Goal: Task Accomplishment & Management: Use online tool/utility

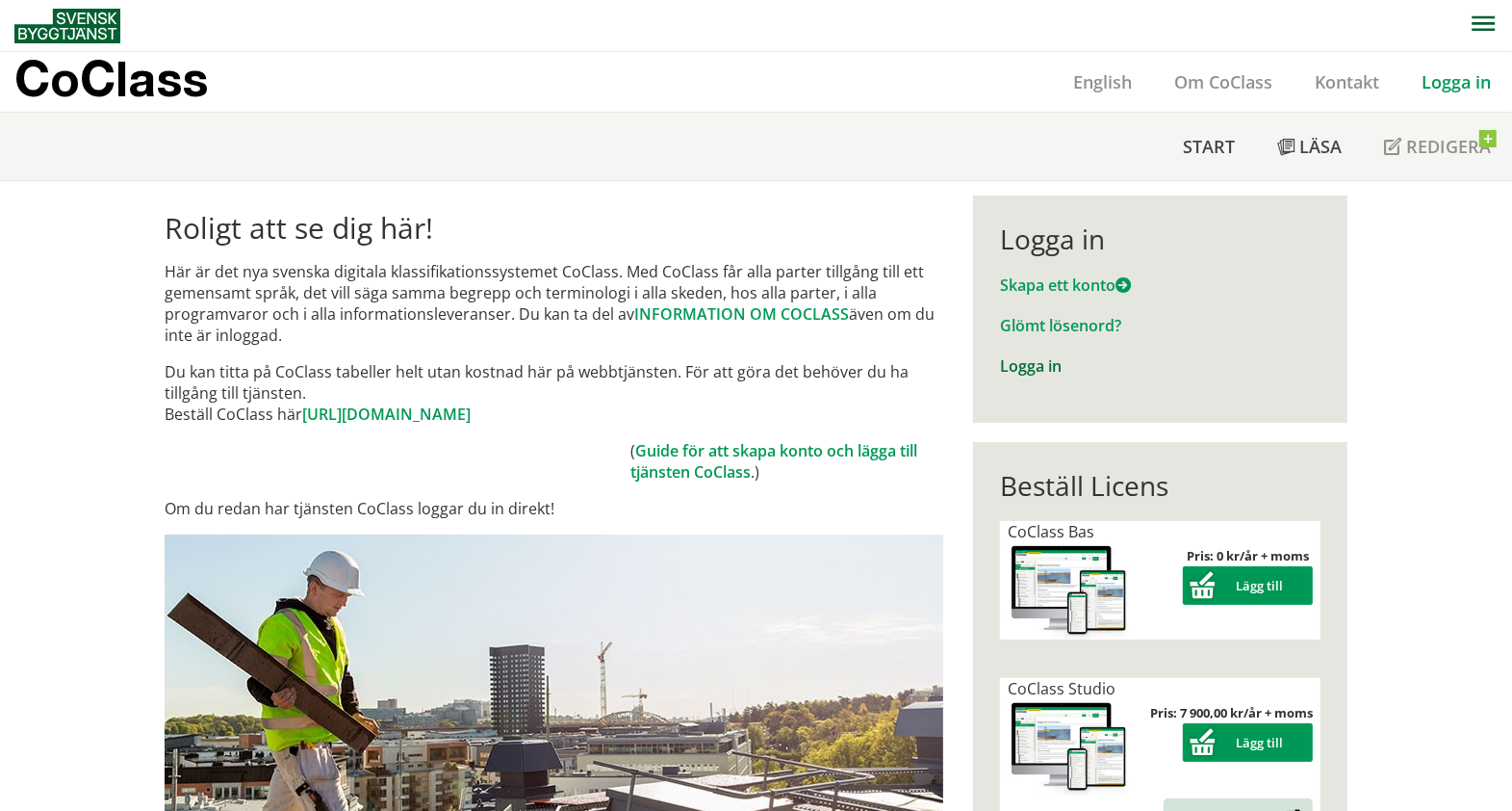
click at [1026, 363] on link "Logga in" at bounding box center [1031, 365] width 62 height 21
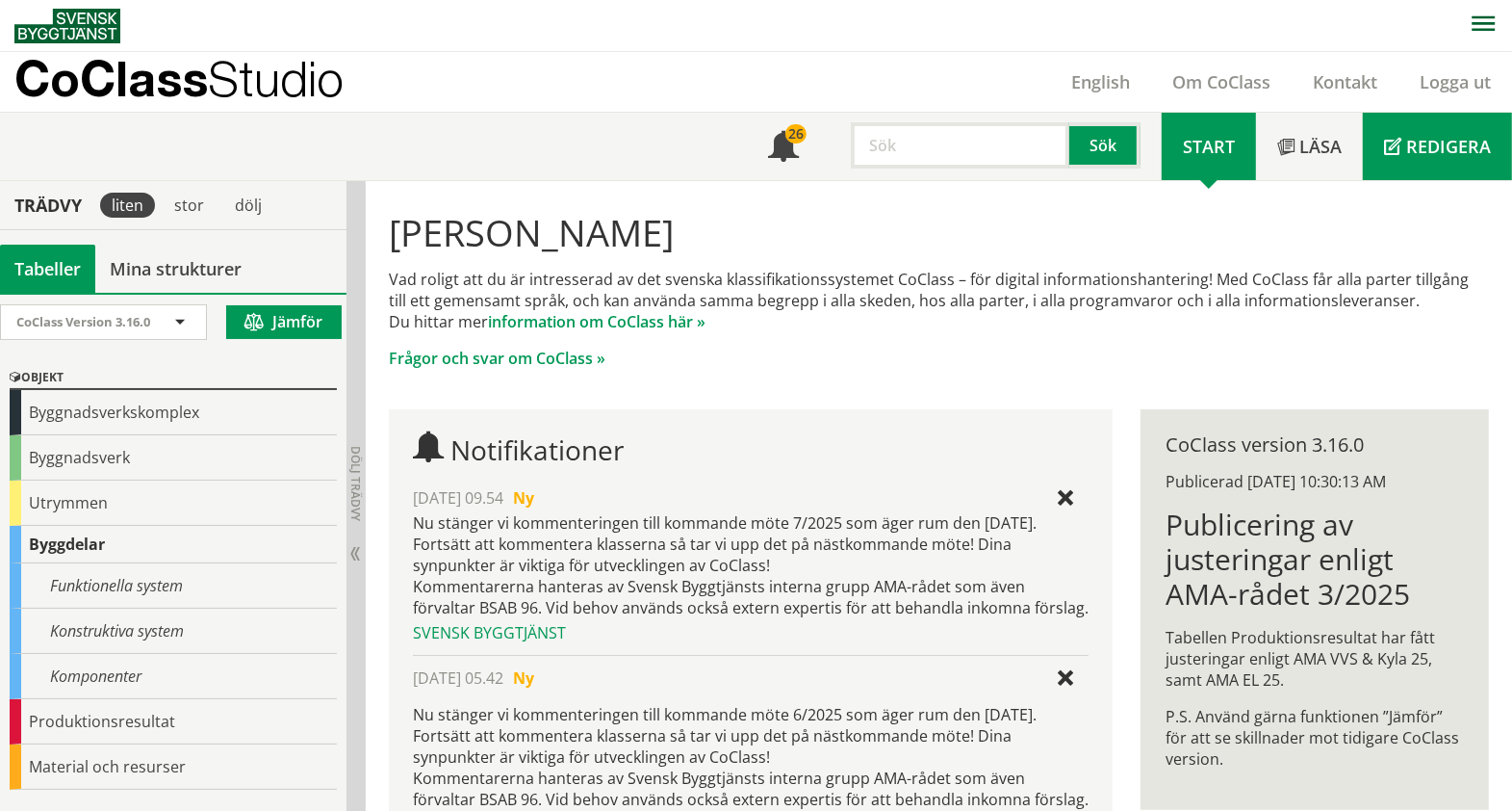
click at [1389, 154] on span at bounding box center [1392, 147] width 17 height 17
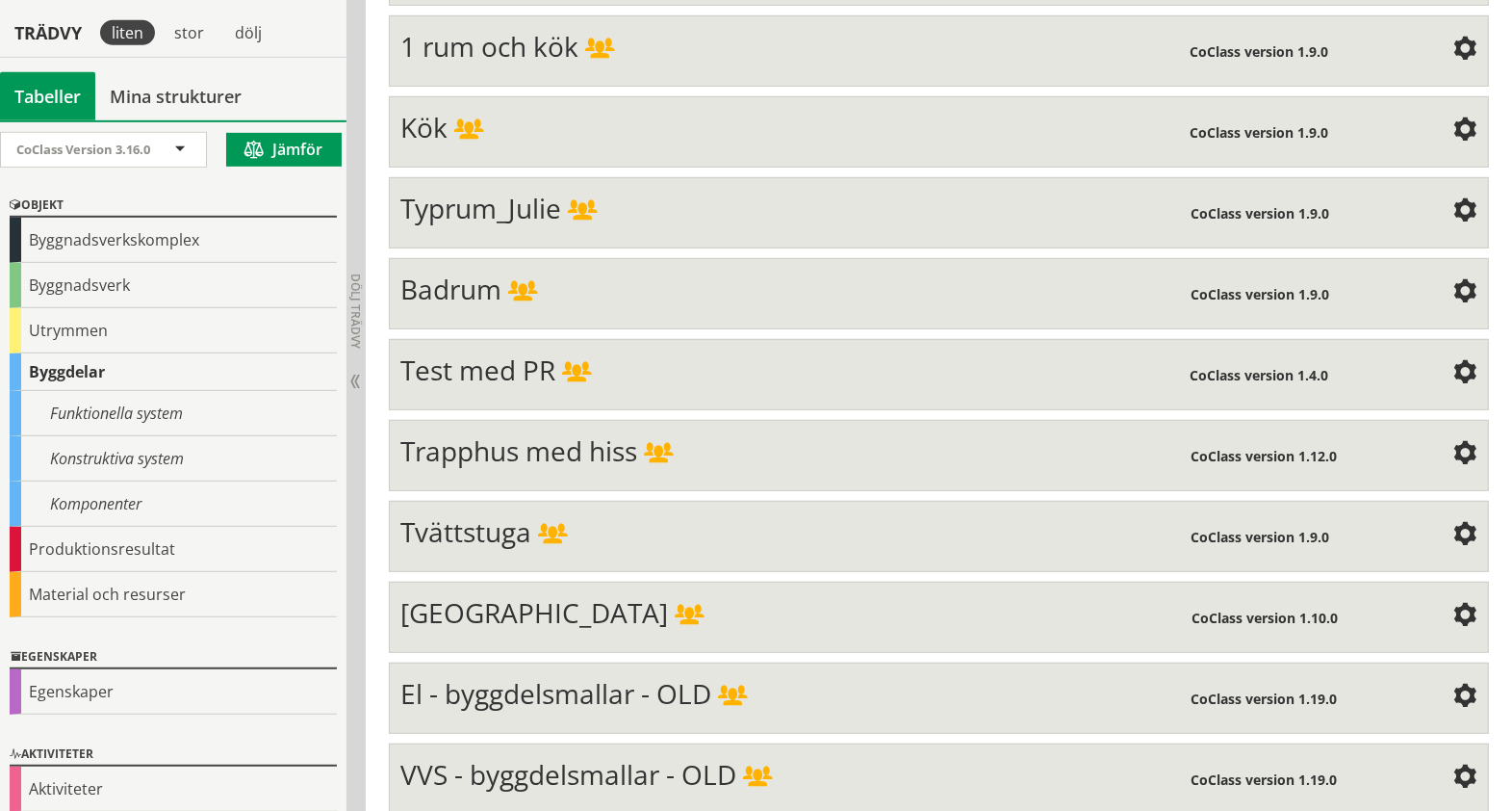
scroll to position [818, 0]
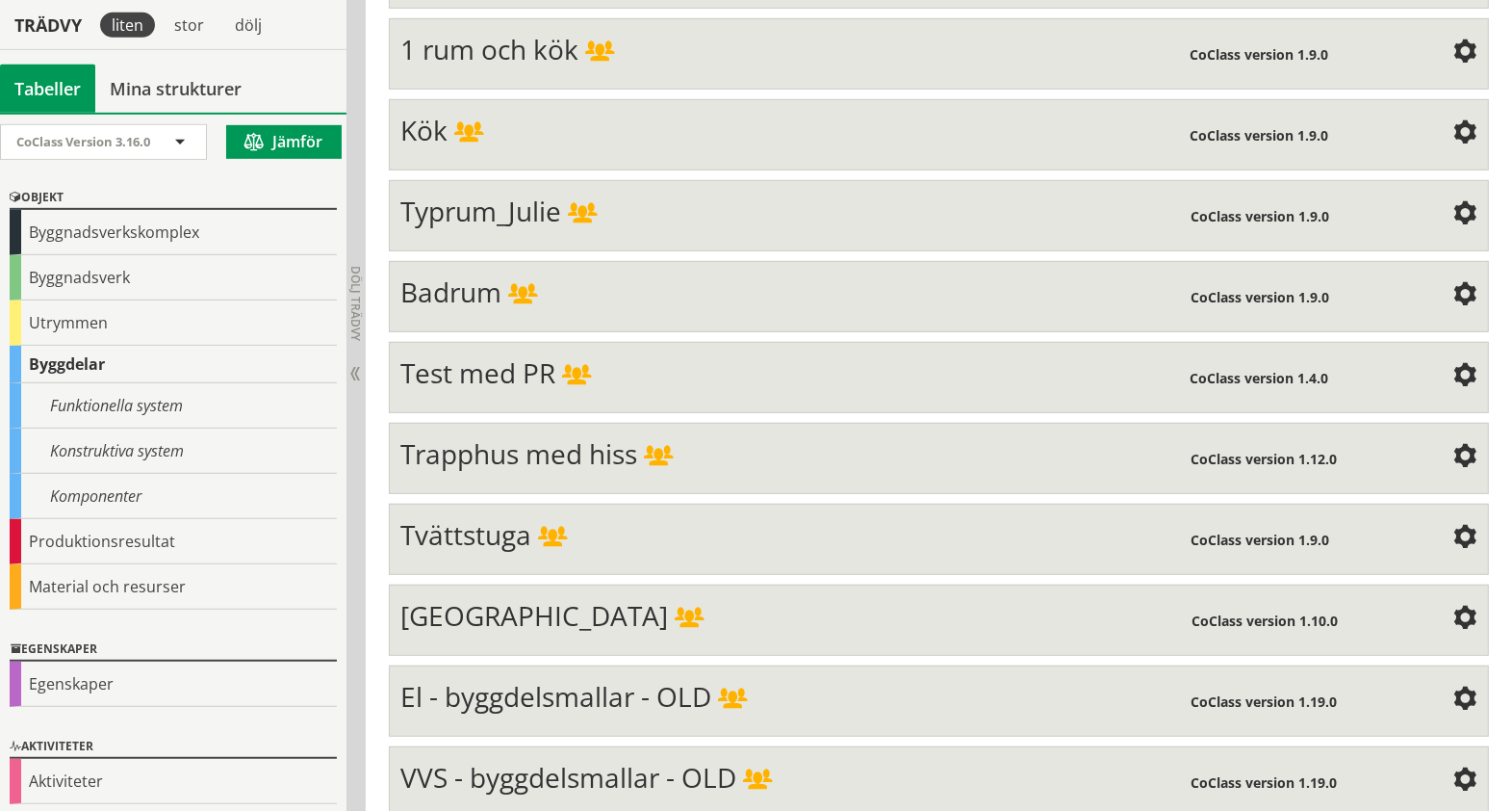
click at [501, 357] on span "Test med PR" at bounding box center [477, 372] width 155 height 37
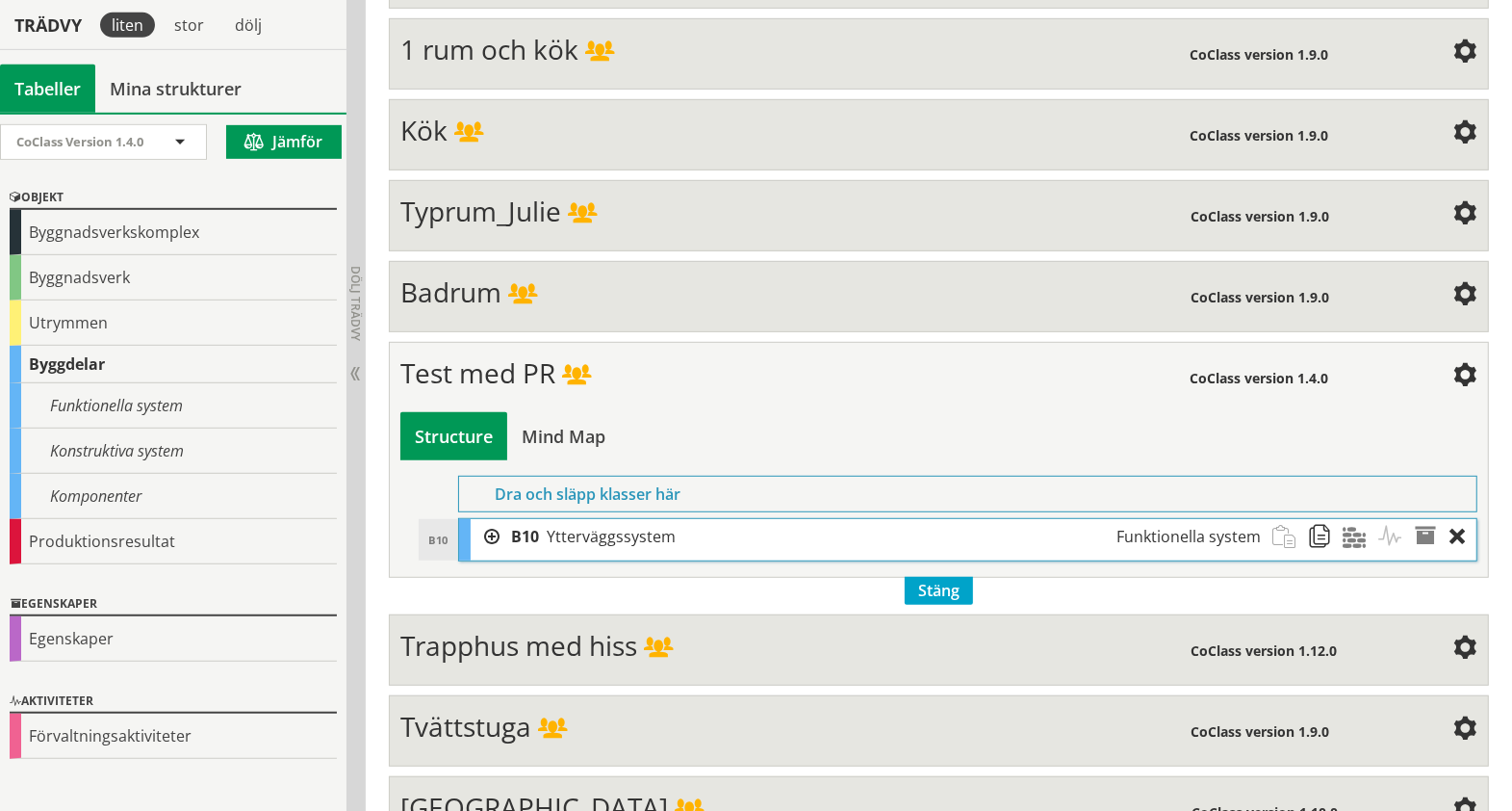
click at [490, 519] on div at bounding box center [484, 536] width 29 height 36
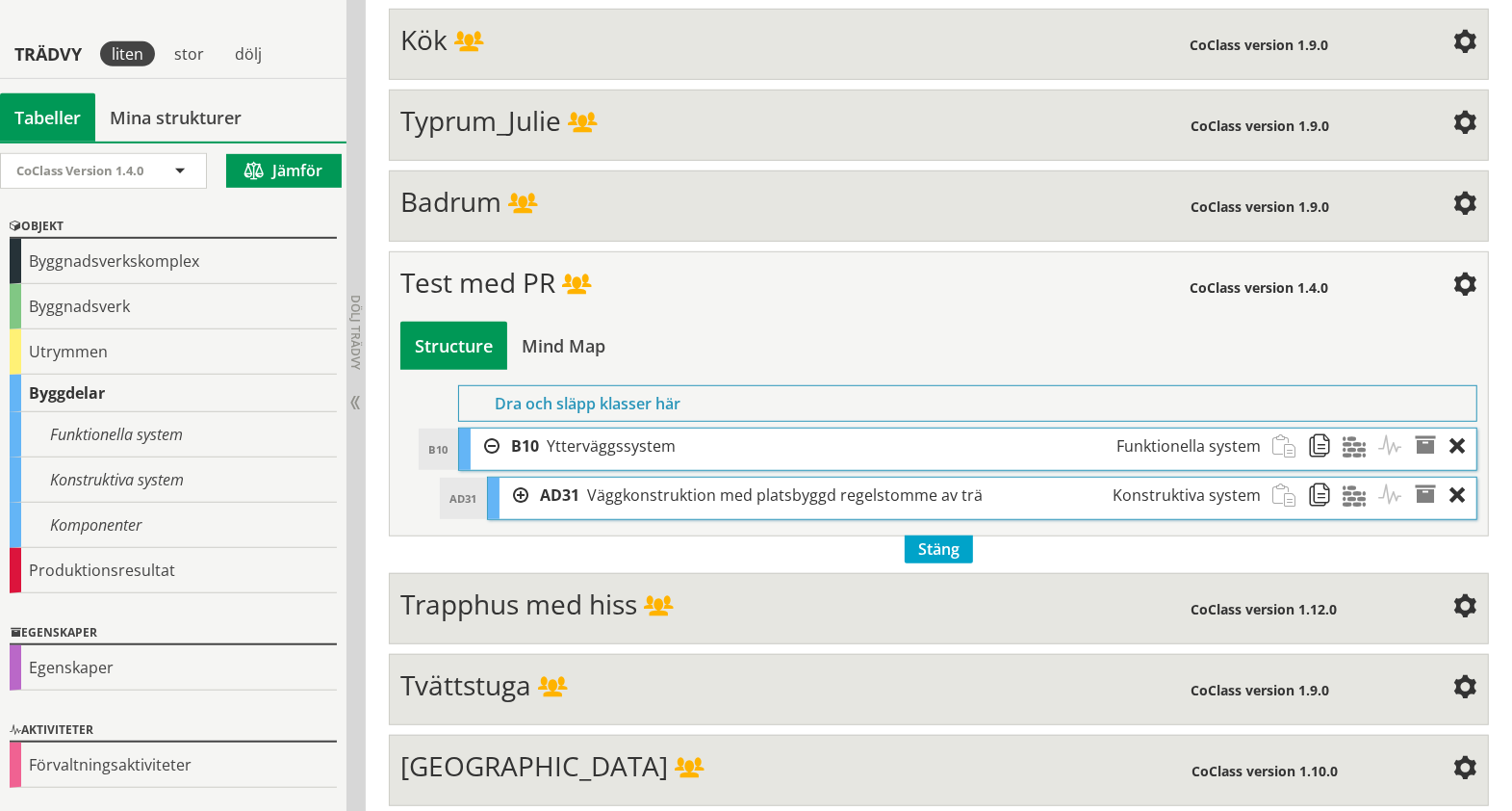
scroll to position [938, 0]
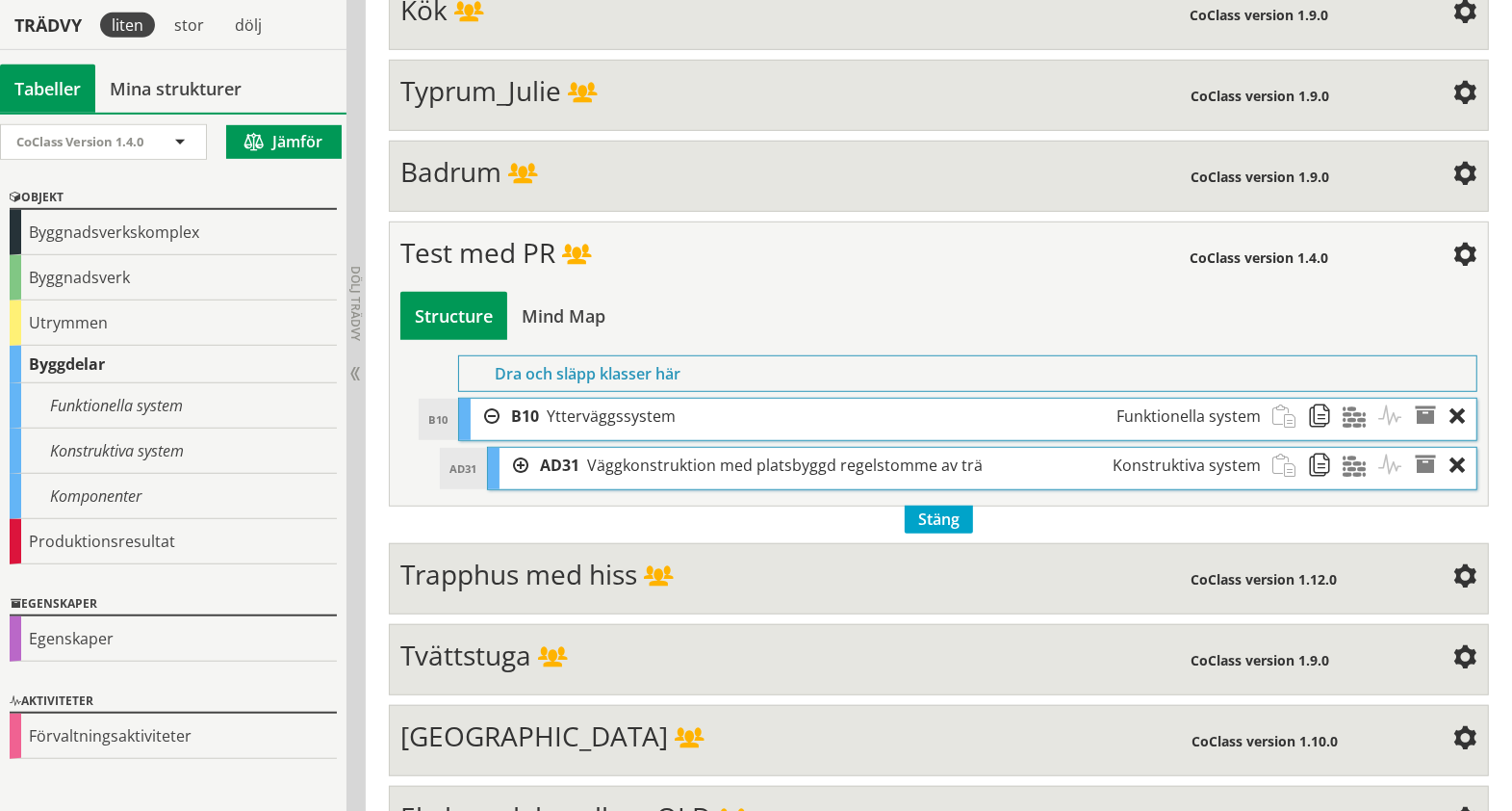
click at [511, 448] on div at bounding box center [513, 466] width 29 height 36
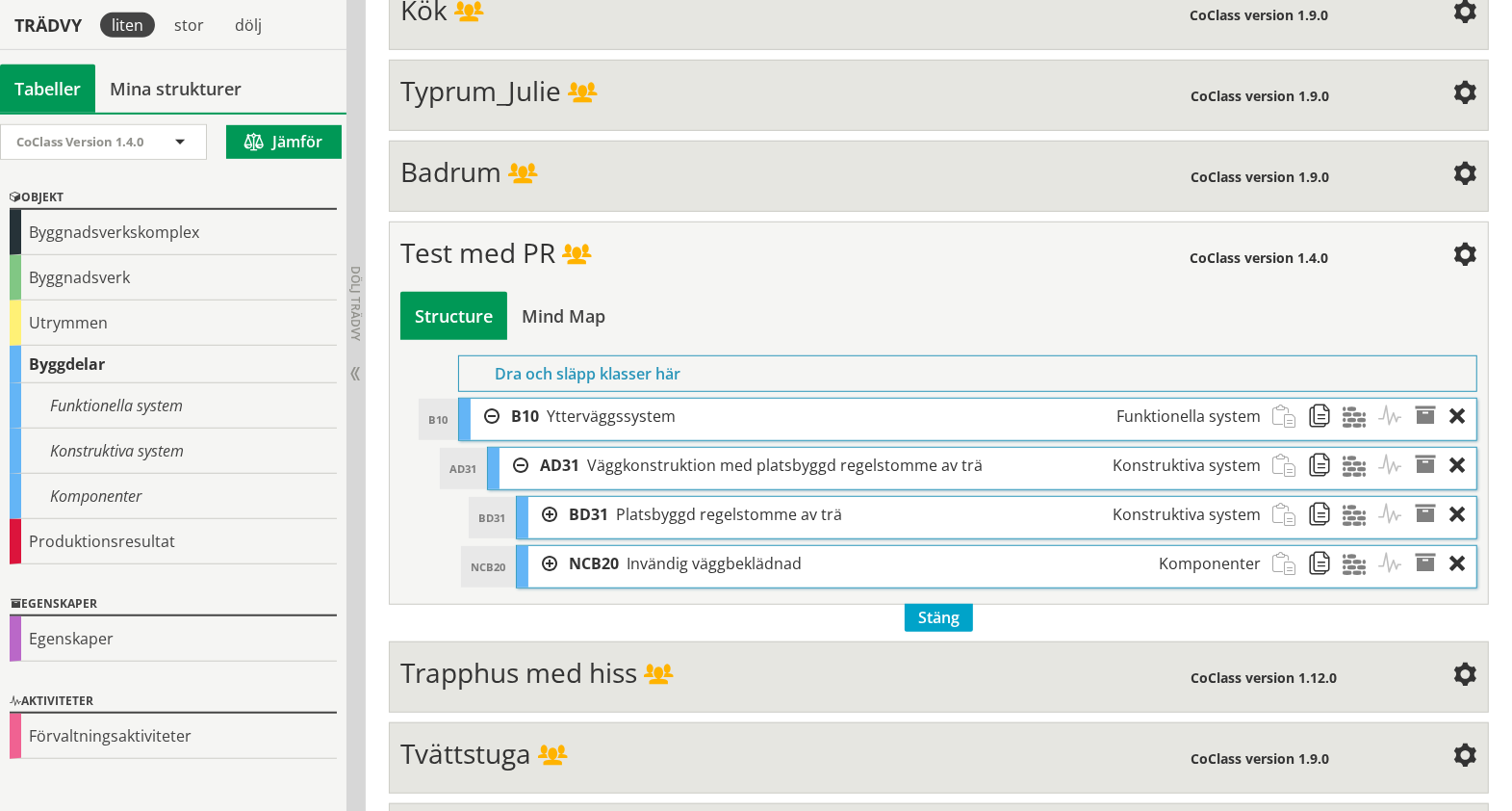
click at [554, 497] on div at bounding box center [542, 514] width 29 height 36
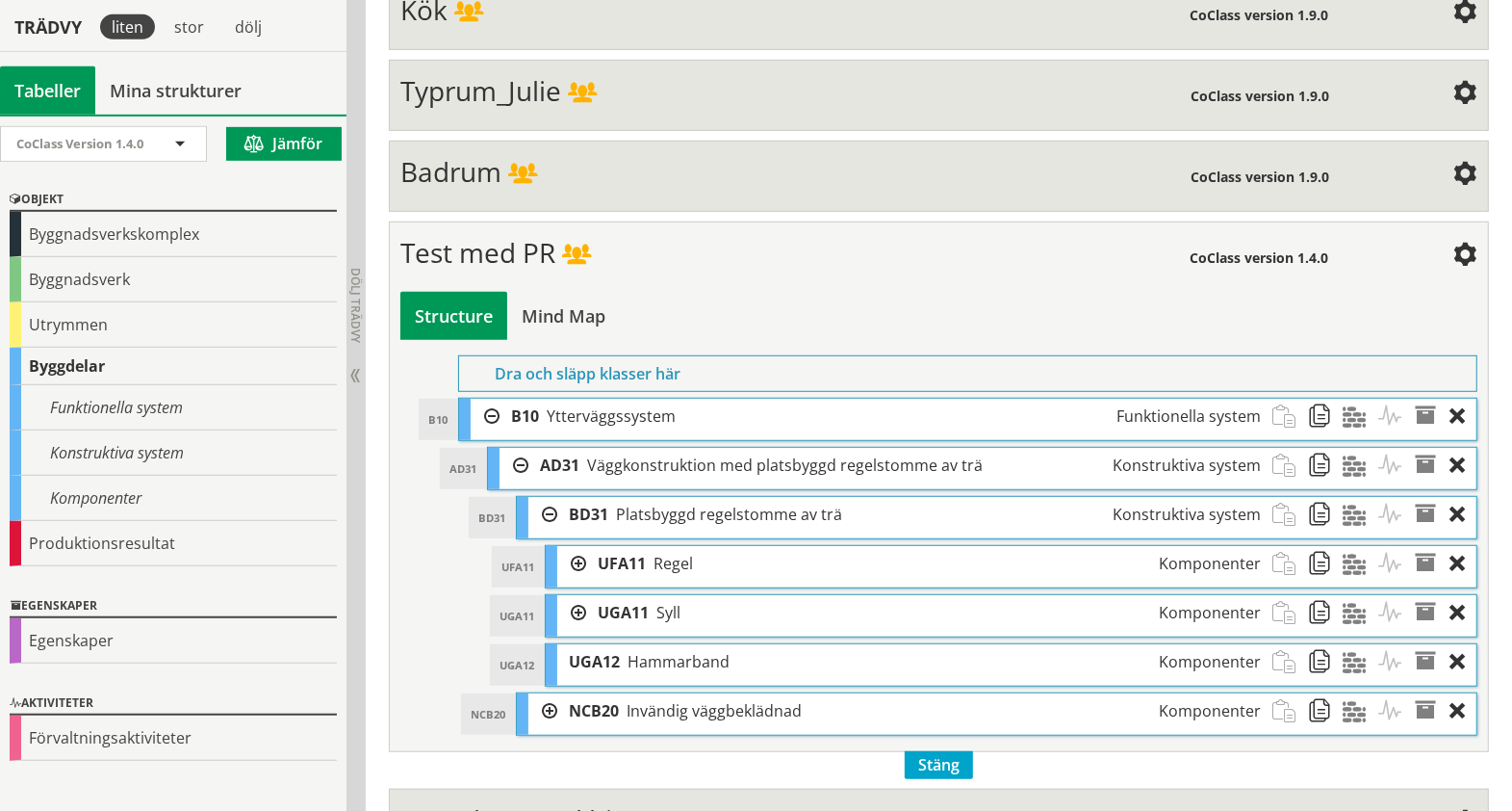
scroll to position [1059, 0]
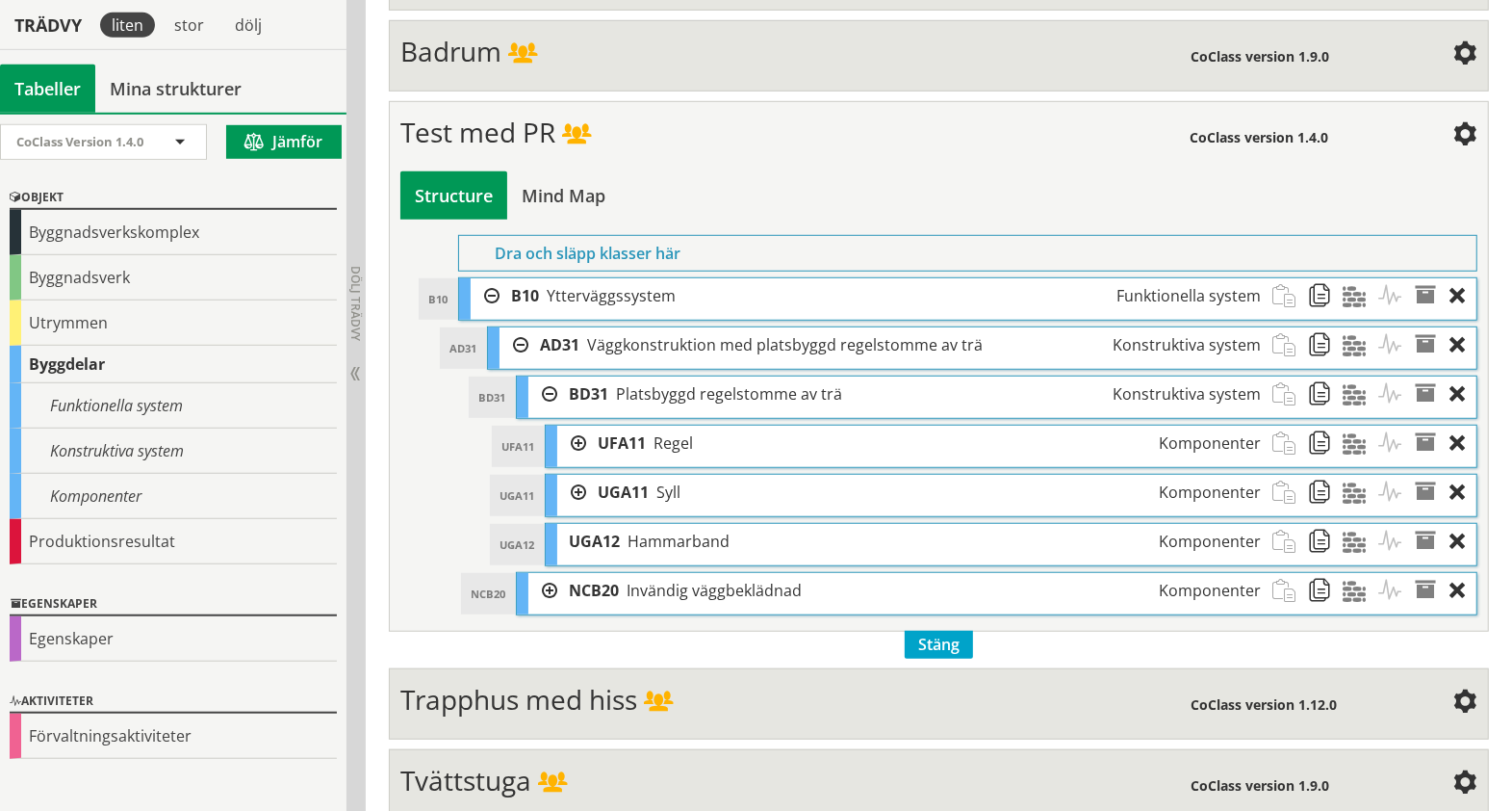
click at [581, 426] on div at bounding box center [571, 444] width 29 height 36
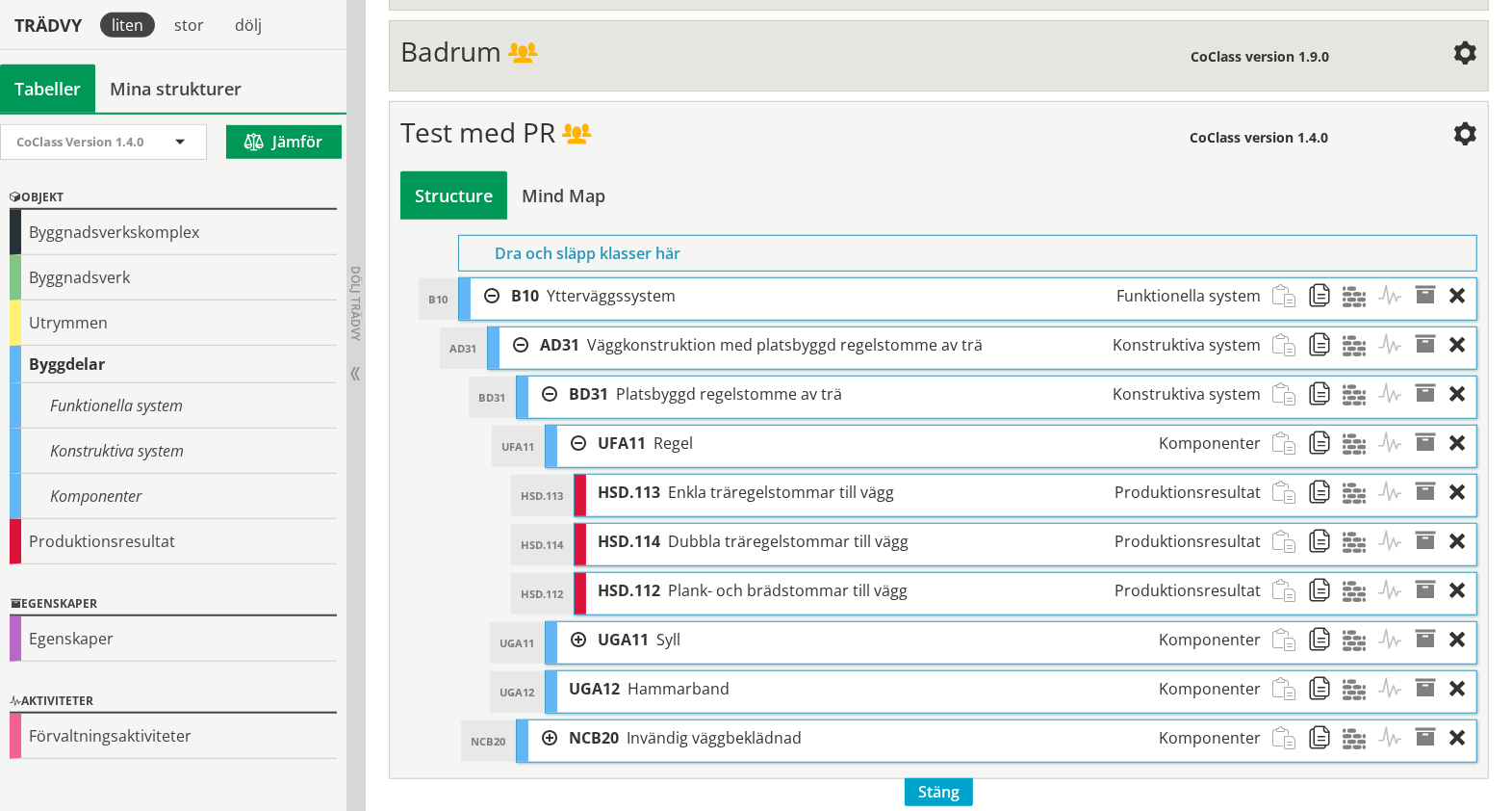
click at [590, 631] on div "UGA11 Syll Komponenter" at bounding box center [928, 640] width 685 height 36
click at [579, 622] on div at bounding box center [571, 640] width 29 height 36
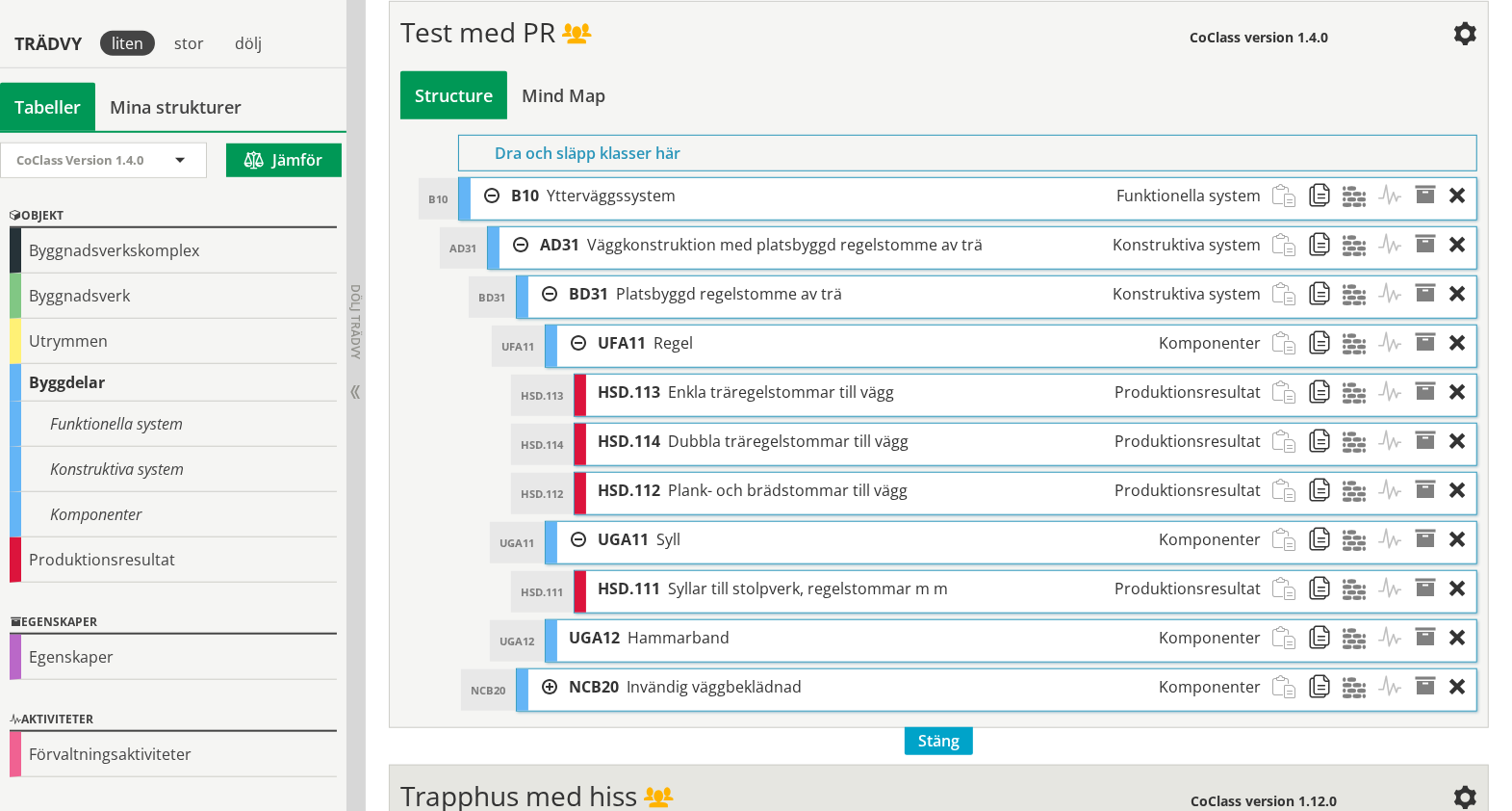
scroll to position [1179, 0]
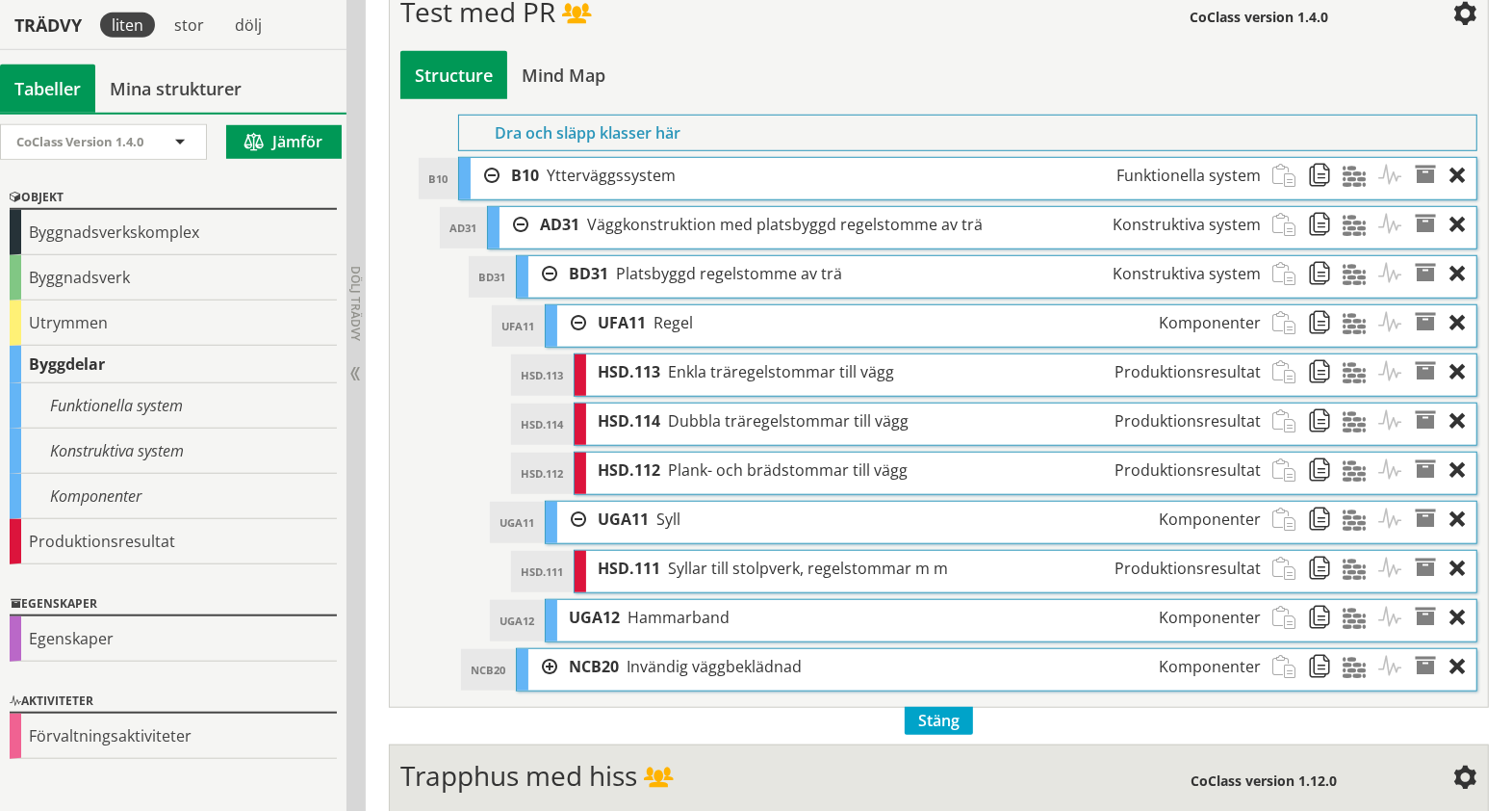
click at [546, 650] on div at bounding box center [542, 667] width 29 height 36
